Goal: Contribute content: Add original content to the website for others to see

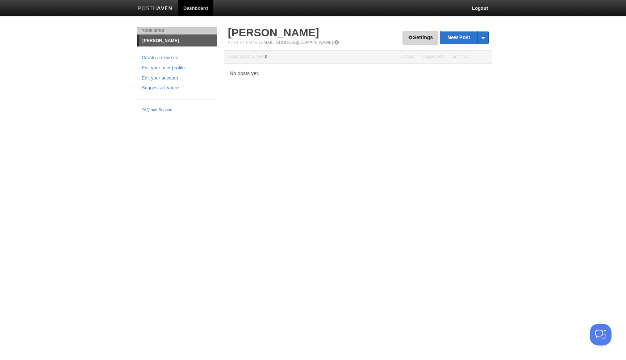
click at [409, 39] on span at bounding box center [410, 37] width 5 height 5
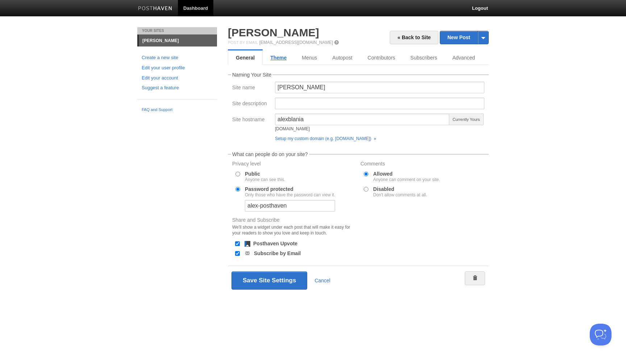
click at [280, 59] on link "Theme" at bounding box center [279, 57] width 32 height 14
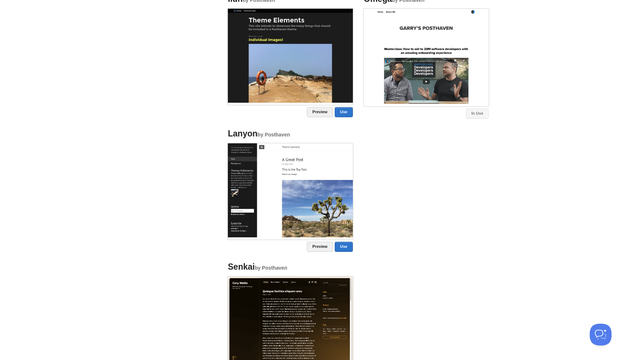
scroll to position [525, 0]
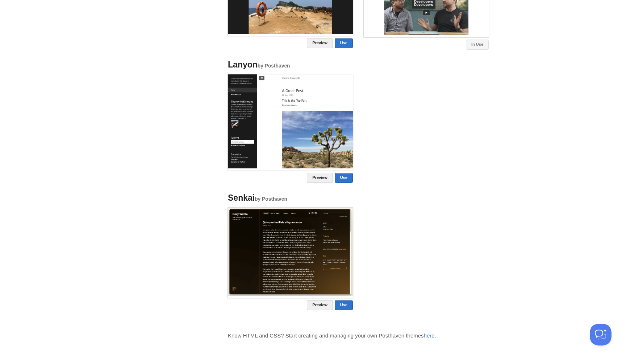
click at [432, 335] on link "here" at bounding box center [429, 335] width 11 height 6
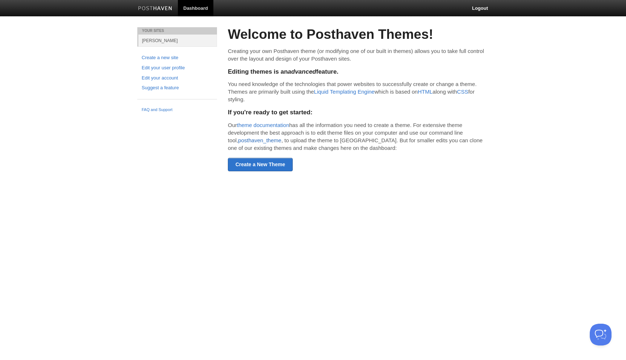
click at [240, 141] on link "posthaven_theme" at bounding box center [259, 140] width 43 height 6
click at [271, 163] on link "Create a New Theme" at bounding box center [260, 164] width 65 height 13
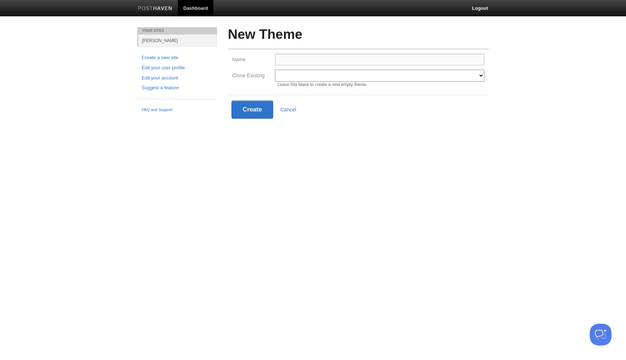
click at [291, 59] on input "Name" at bounding box center [379, 60] width 209 height 12
type input "Alex Blania"
click at [312, 75] on select "Modern Classic Ilun Omega Lanyon Myers Senkai Lagier" at bounding box center [379, 76] width 209 height 12
click at [275, 70] on select "Modern Classic Ilun Omega Lanyon Myers Senkai Lagier" at bounding box center [379, 76] width 209 height 12
click at [325, 72] on select "Modern Classic Ilun Omega Lanyon Myers Senkai Lagier" at bounding box center [379, 76] width 209 height 12
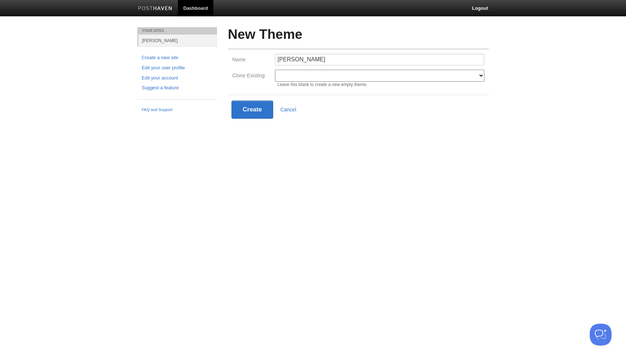
select select "597"
click at [275, 70] on select "Modern Classic Ilun Omega Lanyon Myers Senkai Lagier" at bounding box center [379, 76] width 209 height 12
click at [340, 60] on input "Alex Blania" at bounding box center [379, 60] width 209 height 12
type input "Alex Blania 2025"
click at [253, 108] on button "Create" at bounding box center [253, 109] width 42 height 18
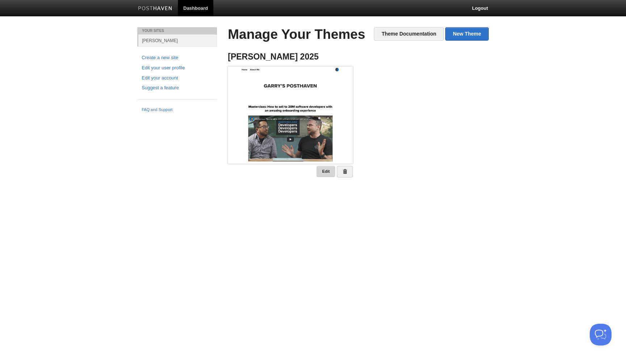
click at [322, 170] on link "Edit" at bounding box center [326, 171] width 18 height 11
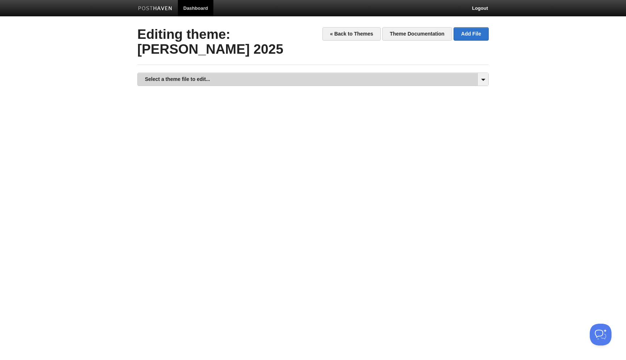
click at [155, 78] on link "Select a theme file to edit..." at bounding box center [313, 79] width 351 height 13
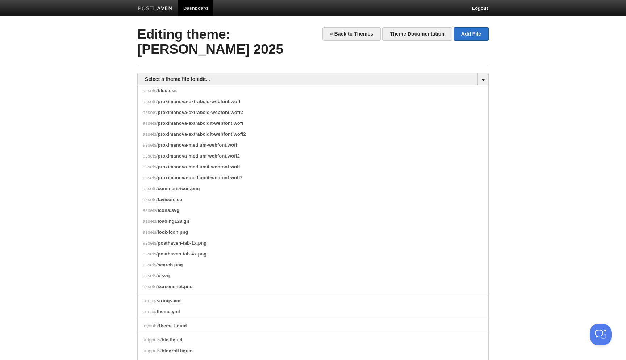
click at [121, 167] on body "Dashboard Logout Theme Alex Blania 2025 created. × Your Sites Alex Blania Creat…" at bounding box center [313, 162] width 626 height 324
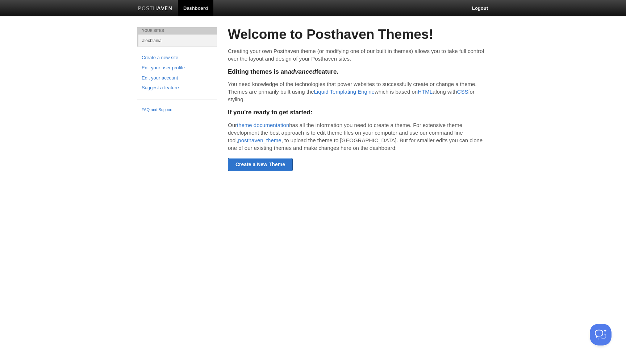
click at [272, 192] on html "Dashboard Logout Your Sites alexblania Create a new site Edit your user profile…" at bounding box center [313, 96] width 626 height 192
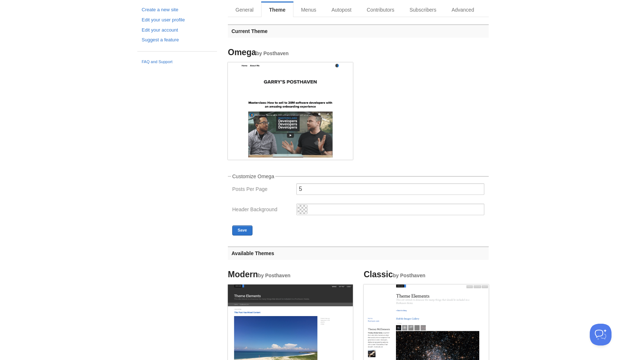
scroll to position [51, 0]
